Goal: Navigation & Orientation: Find specific page/section

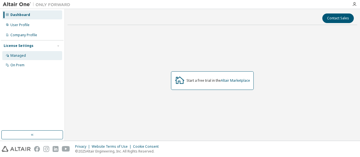
click at [24, 56] on div "Managed" at bounding box center [17, 55] width 15 height 5
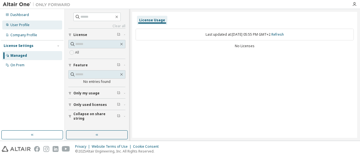
click at [20, 26] on div "User Profile" at bounding box center [19, 25] width 19 height 5
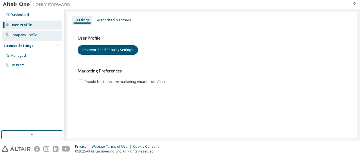
click at [33, 34] on div "Company Profile" at bounding box center [23, 35] width 27 height 5
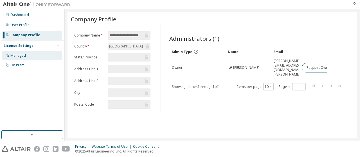
click at [13, 54] on div "Managed" at bounding box center [17, 55] width 15 height 5
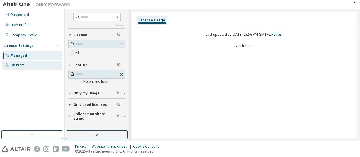
click at [23, 65] on div "On Prem" at bounding box center [17, 65] width 14 height 5
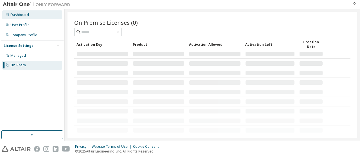
click at [13, 13] on div "Dashboard" at bounding box center [19, 15] width 19 height 5
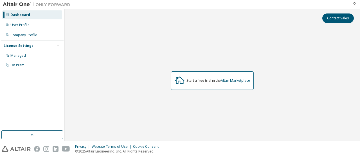
click at [10, 3] on img at bounding box center [38, 5] width 70 height 6
click at [226, 80] on link "Altair Marketplace" at bounding box center [235, 80] width 29 height 5
